Goal: Transaction & Acquisition: Book appointment/travel/reservation

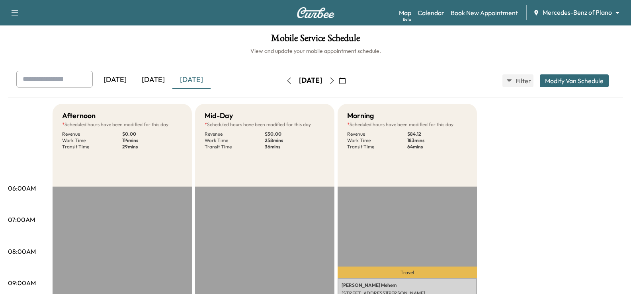
scroll to position [80, 0]
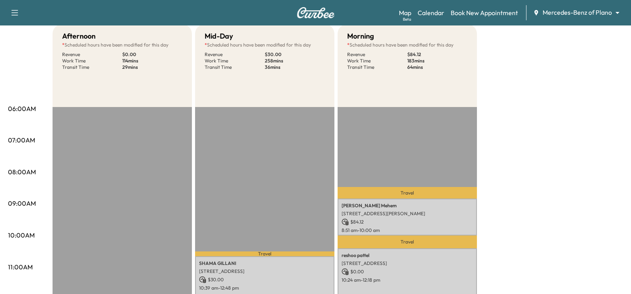
click at [567, 2] on div "Support Log Out Map Beta Calendar Book New Appointment Mercedes-Benz of Plano *…" at bounding box center [315, 12] width 631 height 25
click at [568, 13] on body "Support Log Out Map Beta Calendar Book New Appointment Mercedes-Benz of Plano *…" at bounding box center [315, 67] width 631 height 294
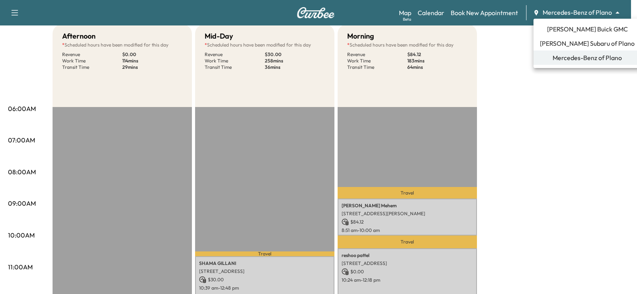
click at [584, 28] on span "[PERSON_NAME] Buick GMC" at bounding box center [587, 29] width 81 height 10
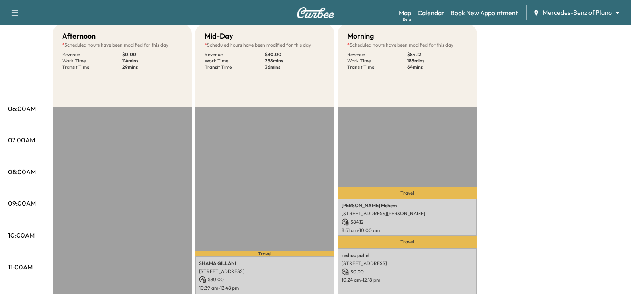
scroll to position [0, 0]
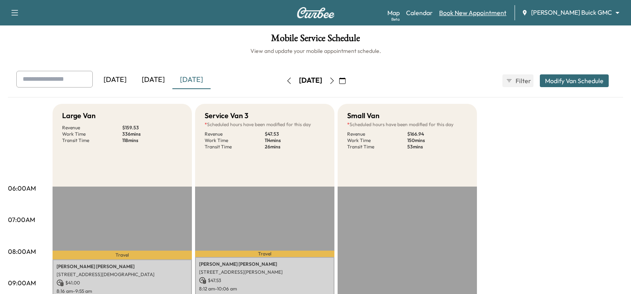
click at [490, 16] on link "Book New Appointment" at bounding box center [472, 13] width 67 height 10
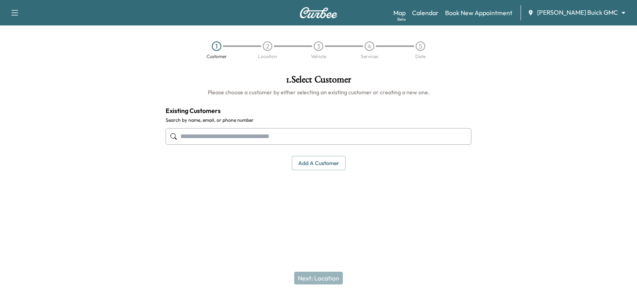
click at [297, 140] on input "text" at bounding box center [319, 136] width 306 height 17
paste input "**********"
click at [208, 138] on input "**********" at bounding box center [319, 136] width 306 height 17
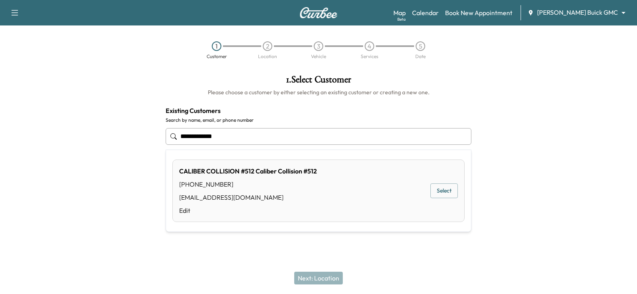
click at [195, 137] on input "**********" at bounding box center [319, 136] width 306 height 17
click at [454, 192] on button "Select" at bounding box center [443, 190] width 27 height 15
type input "**********"
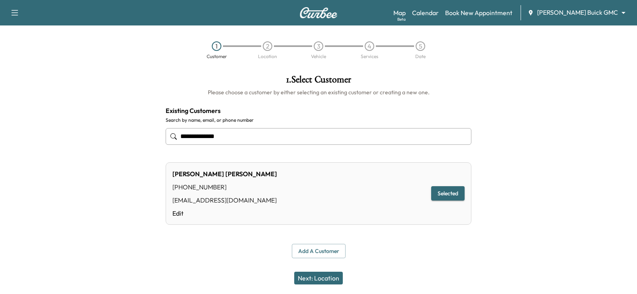
click at [316, 277] on button "Next: Location" at bounding box center [318, 278] width 49 height 13
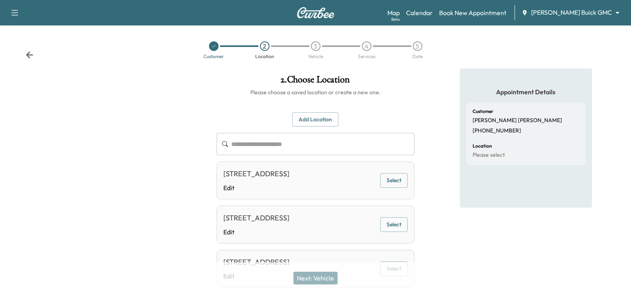
click at [390, 183] on button "Select" at bounding box center [393, 180] width 27 height 15
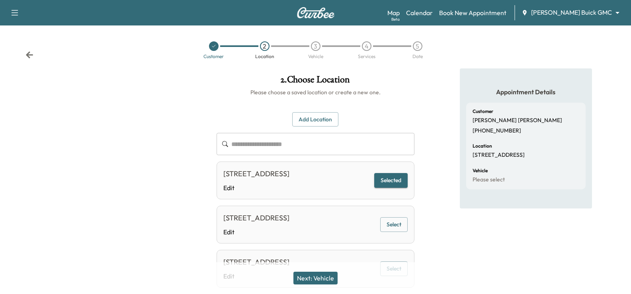
click at [322, 282] on button "Next: Vehicle" at bounding box center [315, 278] width 44 height 13
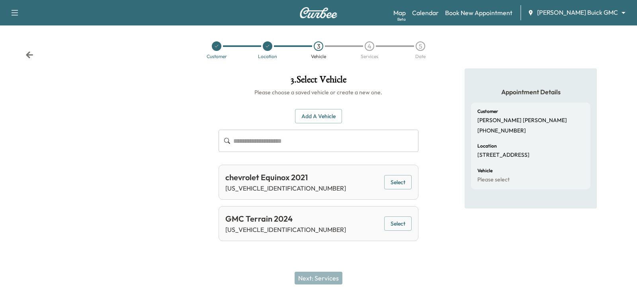
drag, startPoint x: 391, startPoint y: 222, endPoint x: 349, endPoint y: 246, distance: 47.8
click at [392, 222] on button "Select" at bounding box center [397, 223] width 27 height 15
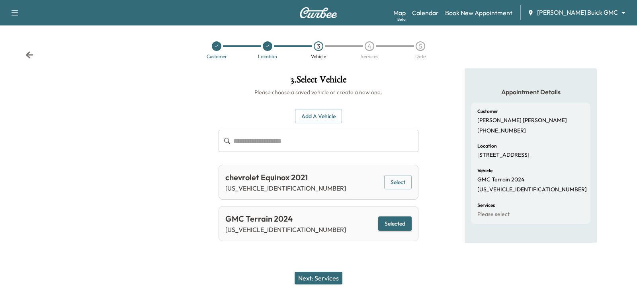
click at [320, 277] on button "Next: Services" at bounding box center [318, 278] width 48 height 13
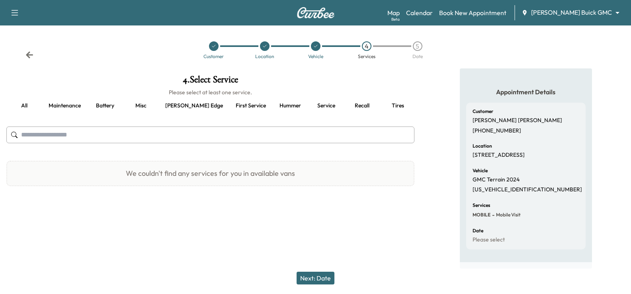
click at [174, 105] on button "[PERSON_NAME] edge" at bounding box center [194, 105] width 70 height 19
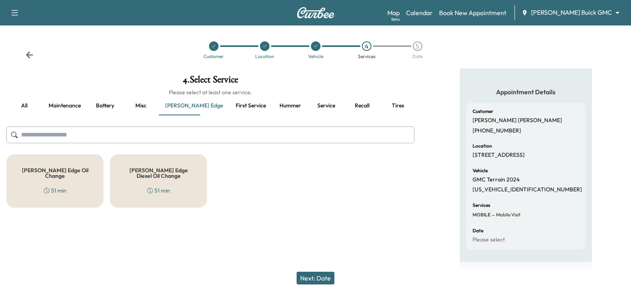
click at [229, 108] on button "First service" at bounding box center [250, 105] width 43 height 19
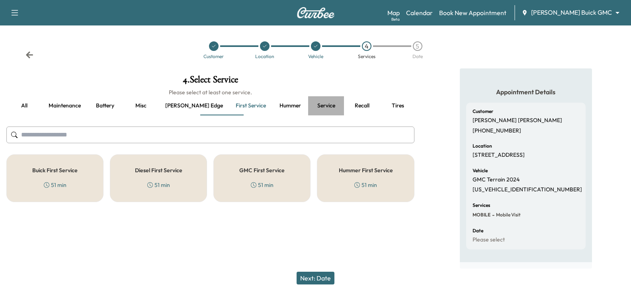
click at [308, 107] on button "Service" at bounding box center [326, 105] width 36 height 19
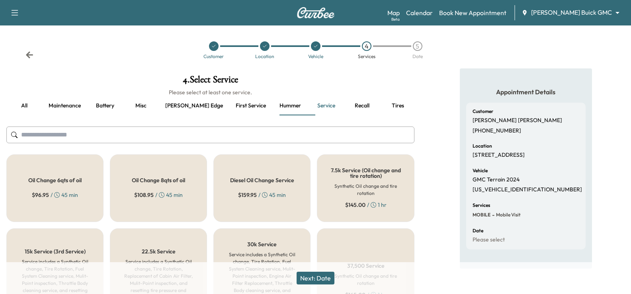
click at [132, 191] on div "Oil Change 8qts of oil $ 108.95 / 45 min" at bounding box center [158, 188] width 97 height 68
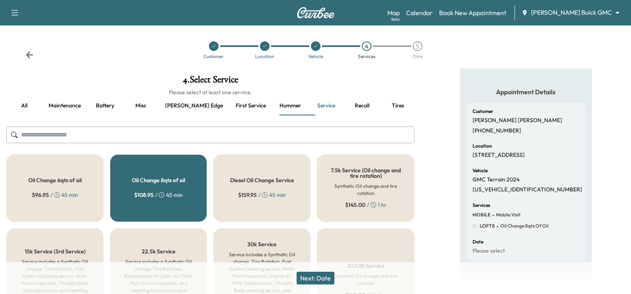
click at [312, 275] on button "Next: Date" at bounding box center [315, 278] width 38 height 13
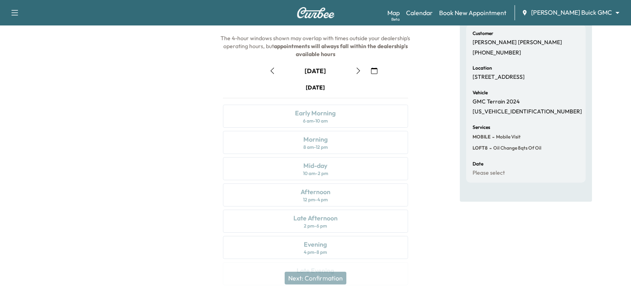
scroll to position [80, 0]
click at [354, 70] on button "button" at bounding box center [358, 69] width 14 height 13
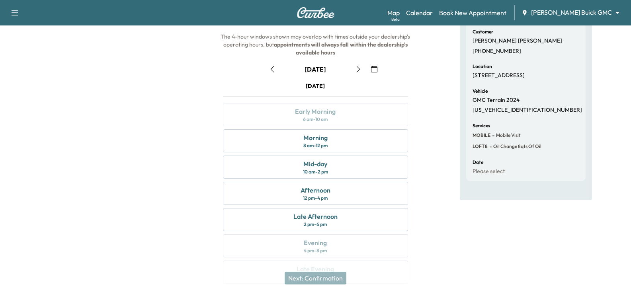
click at [271, 68] on icon "button" at bounding box center [272, 69] width 6 height 6
click at [358, 72] on icon "button" at bounding box center [358, 69] width 6 height 6
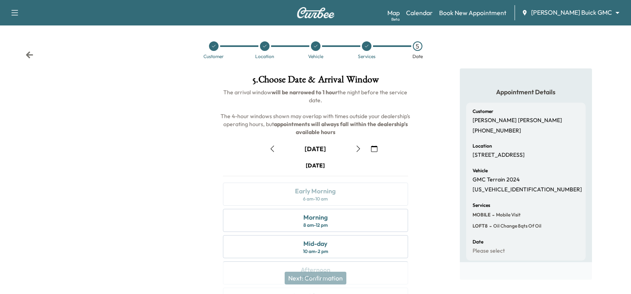
click at [314, 48] on icon at bounding box center [315, 46] width 5 height 5
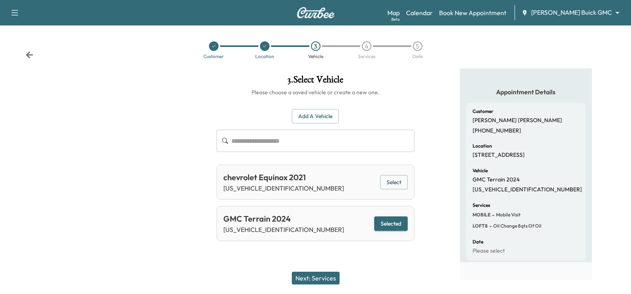
click at [261, 45] on div at bounding box center [265, 46] width 10 height 10
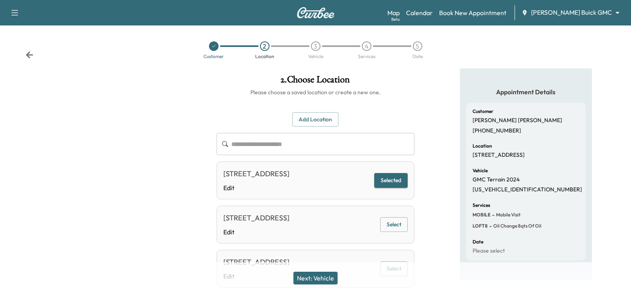
click at [325, 120] on button "Add Location" at bounding box center [315, 119] width 46 height 15
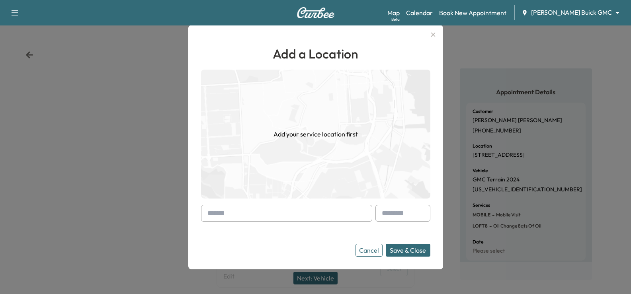
click at [298, 215] on input "text" at bounding box center [286, 213] width 171 height 17
click at [438, 35] on icon "button" at bounding box center [433, 35] width 10 height 10
